Goal: Navigation & Orientation: Find specific page/section

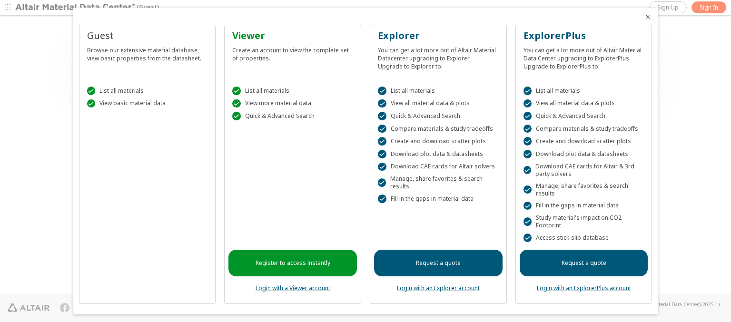
click at [644, 17] on icon "Close" at bounding box center [648, 17] width 8 height 8
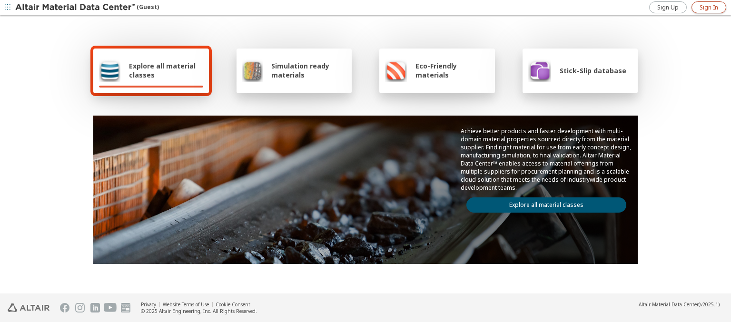
click at [709, 7] on span "Sign In" at bounding box center [708, 8] width 19 height 8
click at [76, 8] on img at bounding box center [75, 8] width 121 height 10
click at [162, 70] on span "Explore all material classes" at bounding box center [166, 70] width 74 height 18
click at [542, 203] on link "Explore all material classes" at bounding box center [546, 204] width 160 height 15
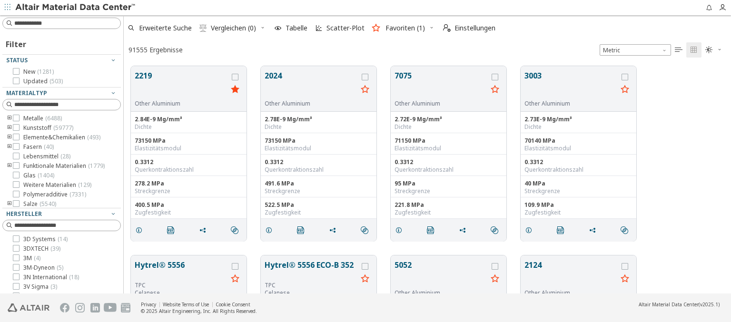
scroll to position [227, 600]
click at [76, 8] on img at bounding box center [75, 8] width 121 height 10
